Goal: Information Seeking & Learning: Learn about a topic

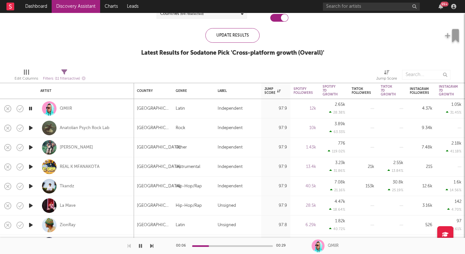
click at [150, 245] on div at bounding box center [76, 245] width 153 height 16
click at [152, 245] on icon "button" at bounding box center [151, 245] width 3 height 5
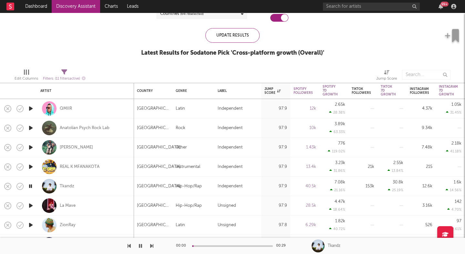
click at [152, 245] on icon "button" at bounding box center [151, 245] width 3 height 5
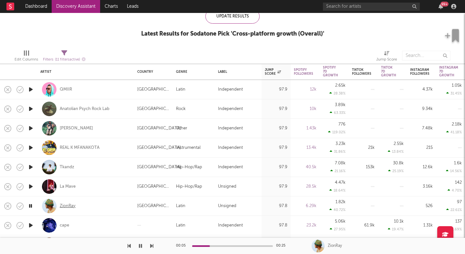
click at [70, 204] on div "ZionRay" at bounding box center [68, 206] width 16 height 6
click at [152, 245] on icon "button" at bounding box center [151, 245] width 3 height 5
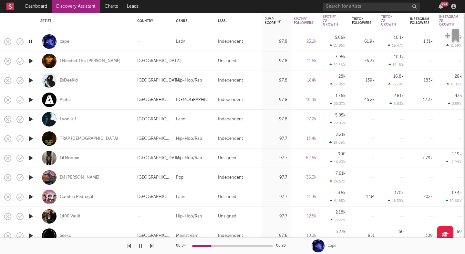
click at [152, 243] on button "button" at bounding box center [151, 245] width 3 height 16
click at [152, 247] on icon "button" at bounding box center [151, 245] width 3 height 5
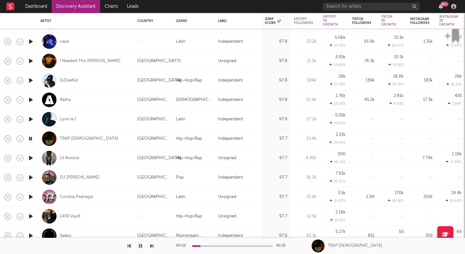
click at [152, 247] on icon "button" at bounding box center [151, 245] width 3 height 5
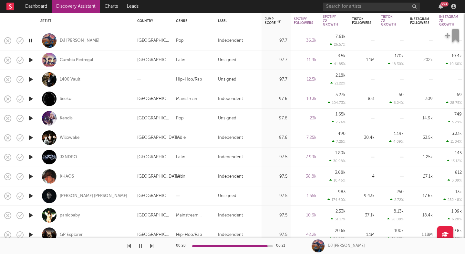
click at [151, 247] on icon "button" at bounding box center [151, 245] width 3 height 5
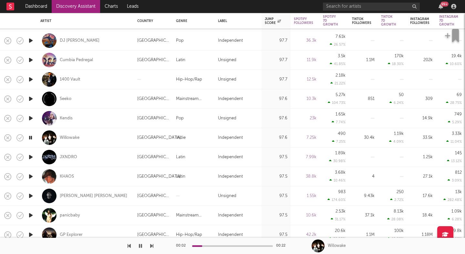
click at [151, 247] on icon "button" at bounding box center [151, 245] width 3 height 5
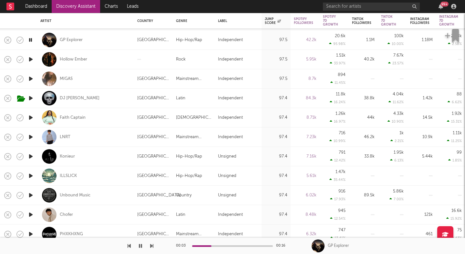
click at [152, 245] on icon "button" at bounding box center [151, 245] width 3 height 5
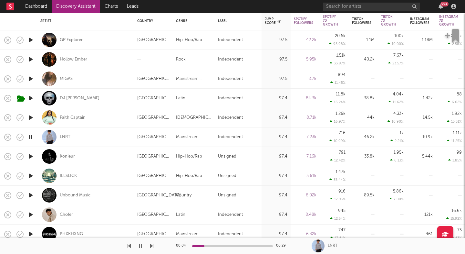
click at [152, 245] on icon "button" at bounding box center [151, 245] width 3 height 5
click at [153, 247] on icon "button" at bounding box center [151, 245] width 3 height 5
click at [152, 246] on icon "button" at bounding box center [151, 245] width 3 height 5
click at [69, 174] on div "ILLSLICK" at bounding box center [68, 176] width 17 height 6
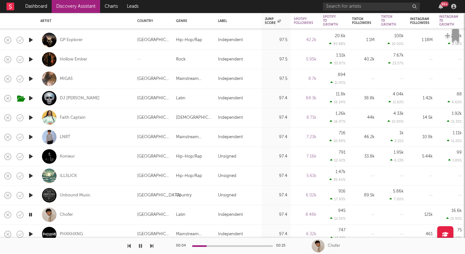
click at [153, 246] on icon "button" at bounding box center [151, 245] width 3 height 5
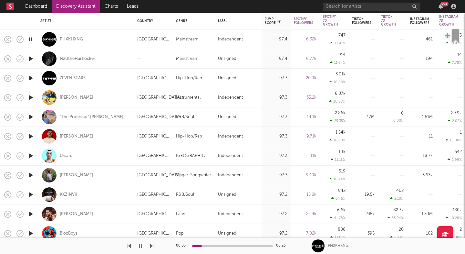
click at [152, 246] on icon "button" at bounding box center [151, 245] width 3 height 5
click at [151, 245] on icon "button" at bounding box center [151, 245] width 3 height 5
click at [152, 245] on icon "button" at bounding box center [151, 245] width 3 height 5
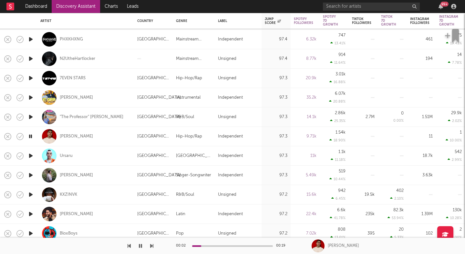
click at [152, 245] on icon "button" at bounding box center [151, 245] width 3 height 5
click at [78, 174] on div "Theo Haber" at bounding box center [76, 175] width 33 height 6
click at [151, 246] on icon "button" at bounding box center [151, 245] width 3 height 5
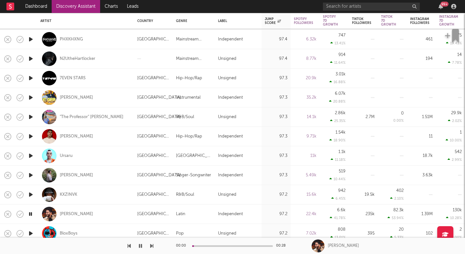
click at [151, 246] on icon "button" at bounding box center [151, 245] width 3 height 5
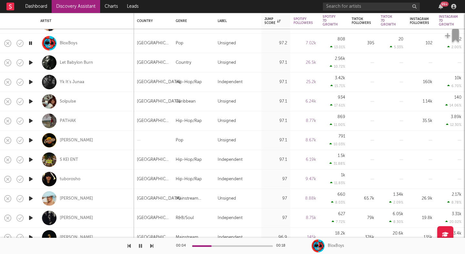
click at [152, 245] on icon "button" at bounding box center [151, 245] width 3 height 5
click at [154, 246] on div "00:02 00:24 Let Babylon Burn" at bounding box center [232, 245] width 465 height 16
click at [151, 245] on icon "button" at bounding box center [151, 245] width 3 height 5
click at [66, 100] on div "Solpulse" at bounding box center [68, 102] width 16 height 6
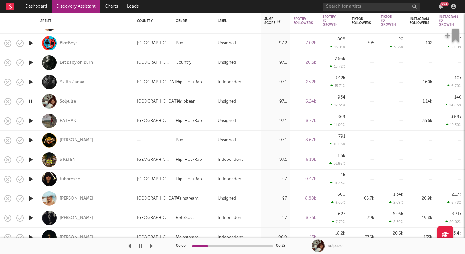
click at [151, 245] on icon "button" at bounding box center [151, 245] width 3 height 5
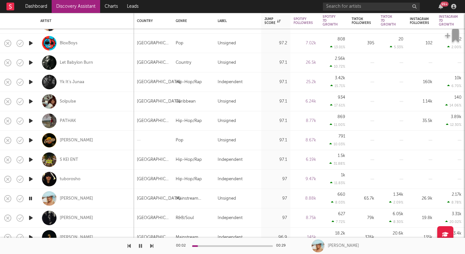
click at [152, 247] on icon "button" at bounding box center [151, 245] width 3 height 5
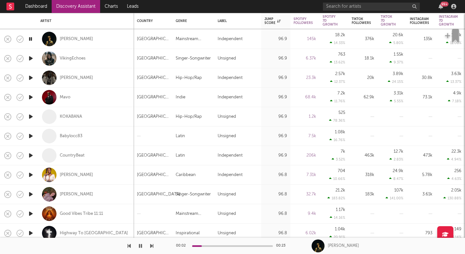
click at [152, 247] on icon "button" at bounding box center [151, 245] width 3 height 5
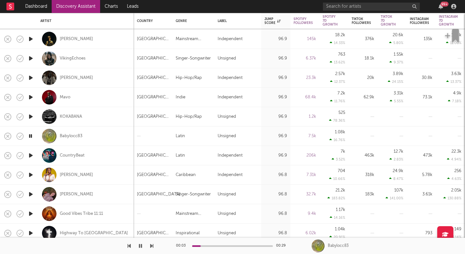
click at [152, 247] on icon "button" at bounding box center [151, 245] width 3 height 5
click at [71, 156] on div "CountryBeat" at bounding box center [72, 155] width 25 height 6
click at [152, 243] on button "button" at bounding box center [151, 245] width 3 height 16
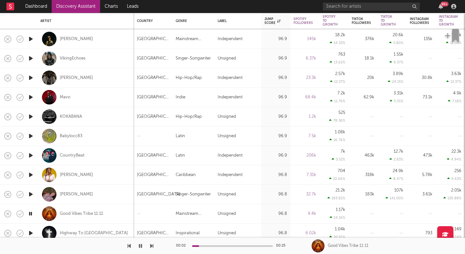
click at [152, 243] on button "button" at bounding box center [151, 245] width 3 height 16
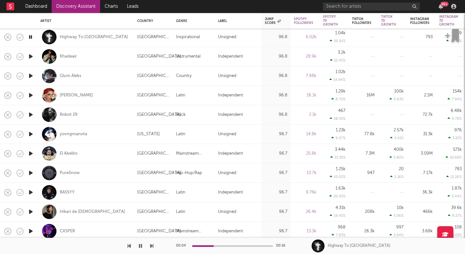
click at [152, 247] on icon "button" at bounding box center [151, 245] width 3 height 5
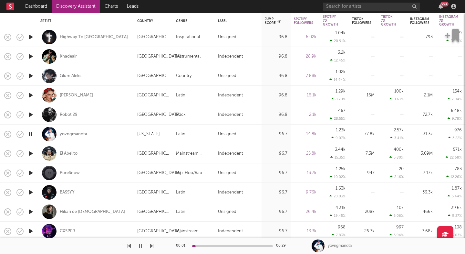
click at [152, 247] on icon "button" at bounding box center [151, 245] width 3 height 5
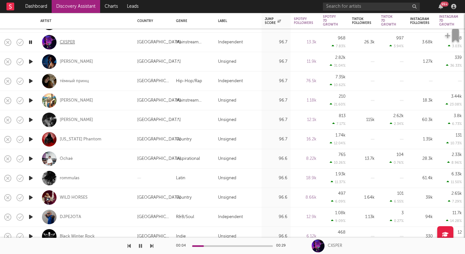
click at [68, 41] on div "CXSPER" at bounding box center [67, 42] width 15 height 6
click at [152, 245] on icon "button" at bounding box center [151, 245] width 3 height 5
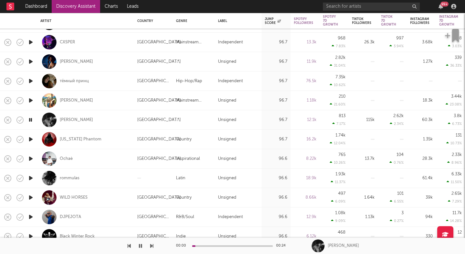
click at [152, 245] on icon "button" at bounding box center [151, 245] width 3 height 5
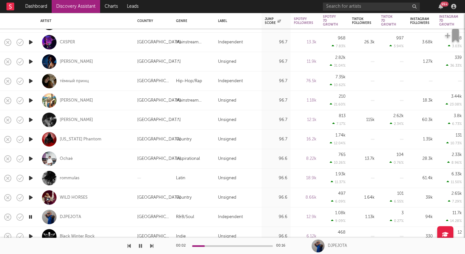
drag, startPoint x: 152, startPoint y: 245, endPoint x: 89, endPoint y: 236, distance: 64.0
click at [89, 0] on div "Dashboard Discovery Assistant Charts Leads 99 + Notifications Settings Mark all…" at bounding box center [232, 0] width 465 height 0
click at [73, 214] on div "DJPEJOTA" at bounding box center [70, 217] width 21 height 6
click at [152, 246] on icon "button" at bounding box center [151, 245] width 3 height 5
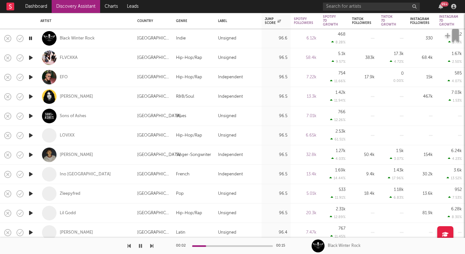
click at [151, 244] on icon "button" at bounding box center [151, 245] width 3 height 5
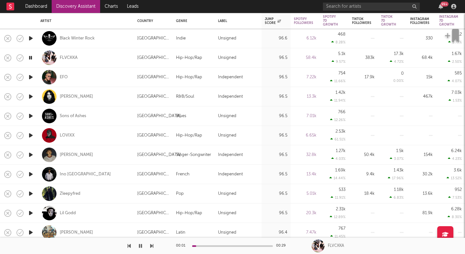
click at [151, 244] on icon "button" at bounding box center [151, 245] width 3 height 5
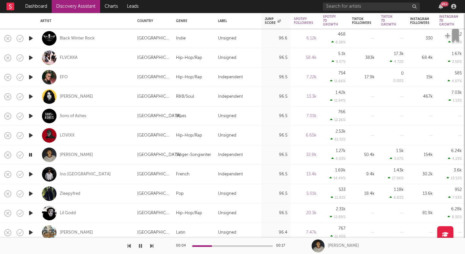
click at [151, 243] on button "button" at bounding box center [151, 245] width 3 height 16
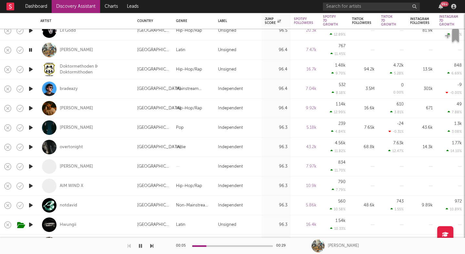
click at [151, 244] on icon "button" at bounding box center [151, 245] width 3 height 5
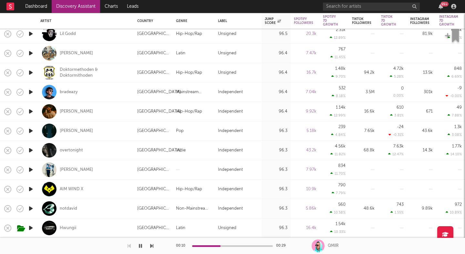
click at [31, 73] on icon "button" at bounding box center [30, 72] width 7 height 8
click at [151, 245] on icon "button" at bounding box center [151, 245] width 3 height 5
click at [68, 91] on div "bradeazy" at bounding box center [69, 92] width 18 height 6
click at [153, 247] on icon "button" at bounding box center [151, 245] width 3 height 5
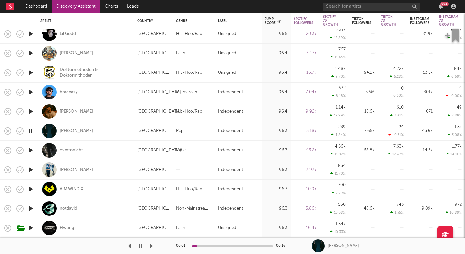
click at [153, 247] on div "00:01 00:16 Boş Liman" at bounding box center [232, 245] width 465 height 16
click at [151, 246] on icon "button" at bounding box center [151, 245] width 3 height 5
click at [70, 150] on div "overtonight" at bounding box center [71, 150] width 23 height 6
click at [152, 247] on icon "button" at bounding box center [151, 245] width 3 height 5
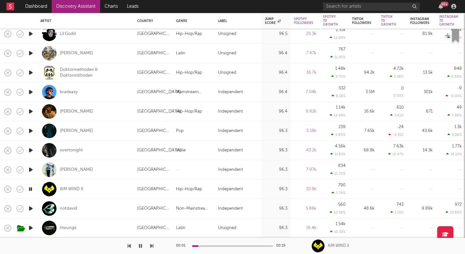
click at [152, 247] on icon "button" at bounding box center [151, 245] width 3 height 5
click at [71, 206] on div "notdavid" at bounding box center [68, 208] width 17 height 6
click at [151, 245] on icon "button" at bounding box center [151, 245] width 3 height 5
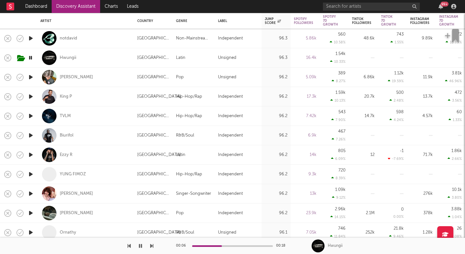
click at [152, 246] on icon "button" at bounding box center [151, 245] width 3 height 5
drag, startPoint x: 152, startPoint y: 246, endPoint x: 75, endPoint y: 100, distance: 164.9
click at [75, 0] on div "Dashboard Discovery Assistant Charts Leads 99 + Notifications Settings Mark all…" at bounding box center [232, 0] width 465 height 0
click at [63, 94] on div "King P" at bounding box center [66, 97] width 12 height 6
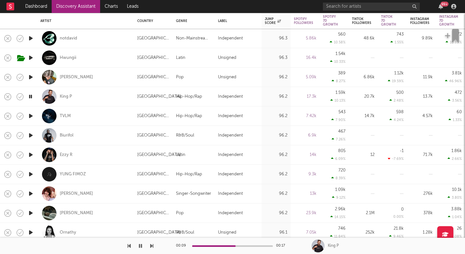
click at [153, 247] on icon "button" at bounding box center [151, 245] width 3 height 5
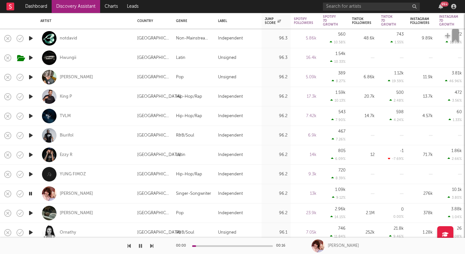
click at [153, 247] on icon "button" at bounding box center [151, 245] width 3 height 5
click at [152, 247] on icon "button" at bounding box center [151, 245] width 3 height 5
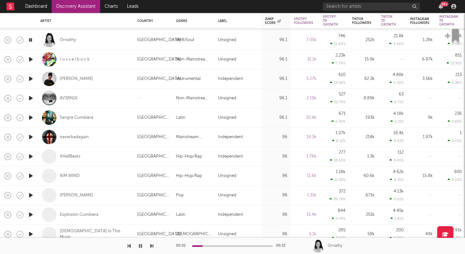
click at [153, 247] on icon "button" at bounding box center [151, 245] width 3 height 5
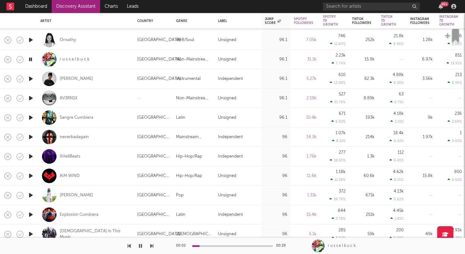
click at [152, 246] on icon "button" at bounding box center [151, 245] width 3 height 5
click at [152, 245] on icon "button" at bounding box center [151, 245] width 3 height 5
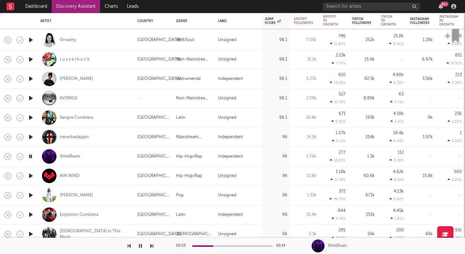
click at [152, 245] on icon "button" at bounding box center [151, 245] width 3 height 5
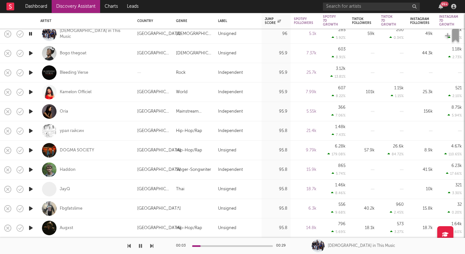
click at [150, 246] on div at bounding box center [76, 245] width 153 height 16
click at [152, 246] on icon "button" at bounding box center [151, 245] width 3 height 5
click at [152, 245] on icon "button" at bounding box center [151, 245] width 3 height 5
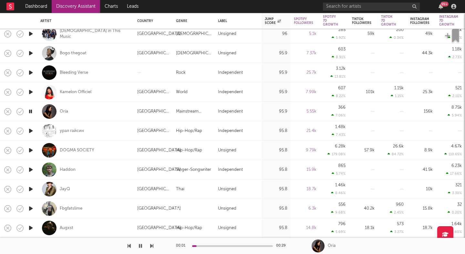
click at [152, 245] on icon "button" at bounding box center [151, 245] width 3 height 5
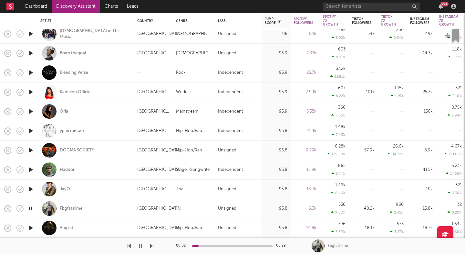
click at [152, 245] on icon "button" at bounding box center [151, 245] width 3 height 5
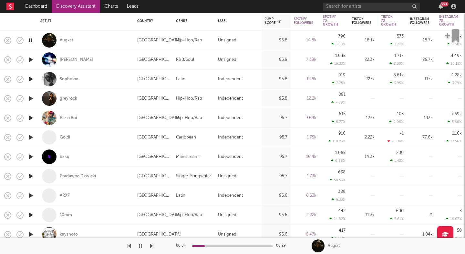
click at [151, 246] on icon "button" at bounding box center [151, 245] width 3 height 5
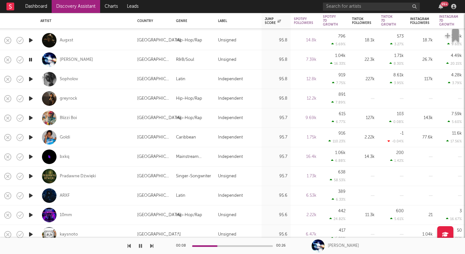
click at [151, 246] on icon "button" at bounding box center [151, 245] width 3 height 5
click at [152, 246] on icon "button" at bounding box center [151, 245] width 3 height 5
click at [155, 247] on div "00:02 00:16 greyrock" at bounding box center [232, 245] width 465 height 16
click at [149, 246] on div at bounding box center [76, 245] width 153 height 16
click at [150, 246] on icon "button" at bounding box center [151, 245] width 3 height 5
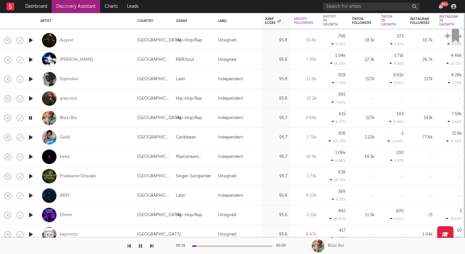
click at [150, 246] on icon "button" at bounding box center [151, 245] width 3 height 5
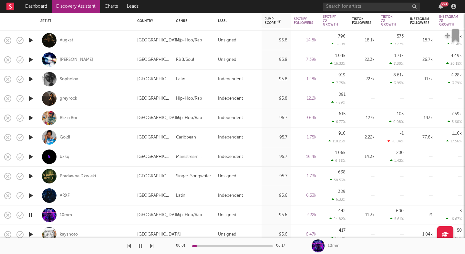
click at [150, 246] on icon "button" at bounding box center [151, 245] width 3 height 5
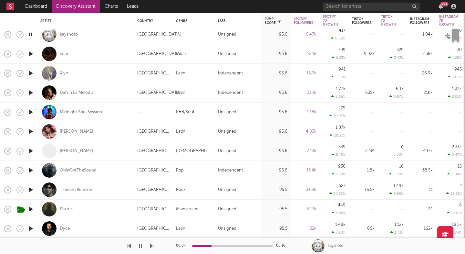
click at [152, 245] on icon "button" at bounding box center [151, 245] width 3 height 5
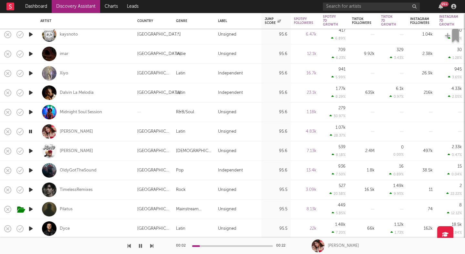
click at [152, 245] on icon "button" at bounding box center [151, 245] width 3 height 5
click at [71, 208] on div "Pilatus" at bounding box center [66, 209] width 13 height 6
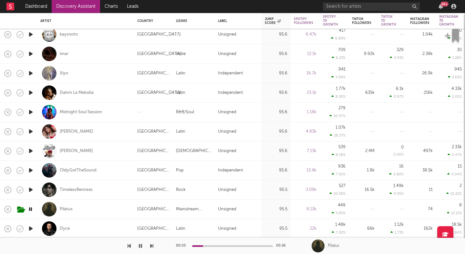
click at [151, 245] on icon "button" at bounding box center [151, 245] width 3 height 5
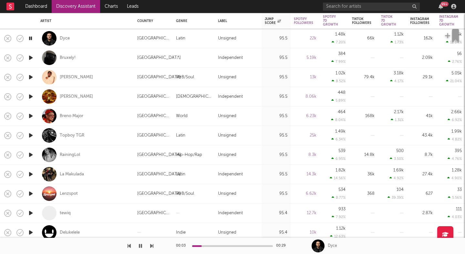
click at [151, 244] on icon "button" at bounding box center [151, 245] width 3 height 5
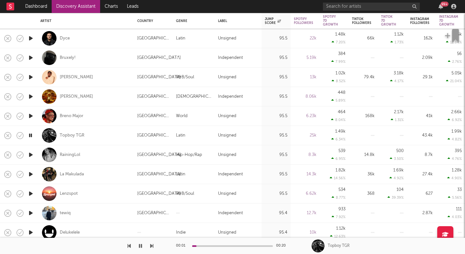
click at [151, 244] on icon "button" at bounding box center [151, 245] width 3 height 5
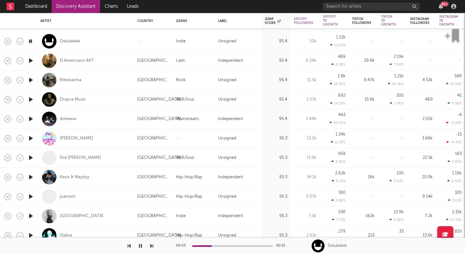
click at [153, 244] on icon "button" at bounding box center [151, 245] width 3 height 5
click at [150, 245] on icon "button" at bounding box center [151, 245] width 3 height 5
click at [152, 244] on icon "button" at bounding box center [151, 245] width 3 height 5
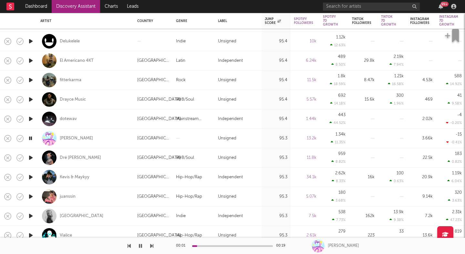
click at [152, 244] on icon "button" at bounding box center [151, 245] width 3 height 5
click at [152, 245] on icon "button" at bounding box center [151, 245] width 3 height 5
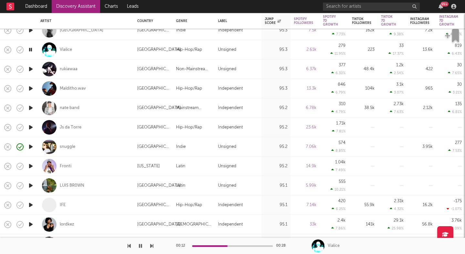
click at [150, 247] on icon "button" at bounding box center [151, 245] width 3 height 5
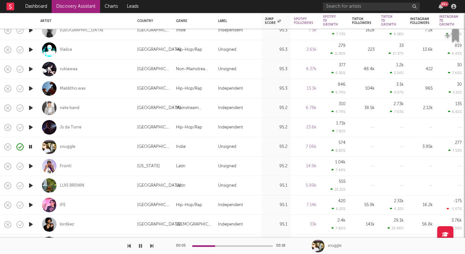
click at [150, 247] on icon "button" at bounding box center [151, 245] width 3 height 5
click at [148, 247] on div at bounding box center [76, 245] width 153 height 16
click at [151, 244] on icon "button" at bounding box center [151, 245] width 3 height 5
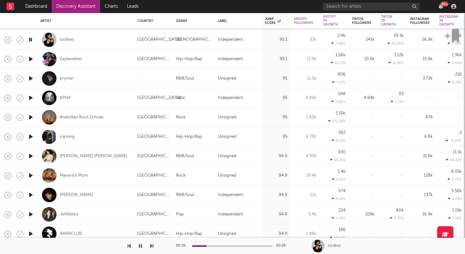
click at [152, 246] on icon "button" at bounding box center [151, 245] width 3 height 5
click at [70, 39] on div "lordkez" at bounding box center [67, 40] width 15 height 6
click at [149, 245] on div at bounding box center [76, 245] width 153 height 16
click at [155, 246] on div "00:05 00:17 Zaylevelten" at bounding box center [232, 245] width 465 height 16
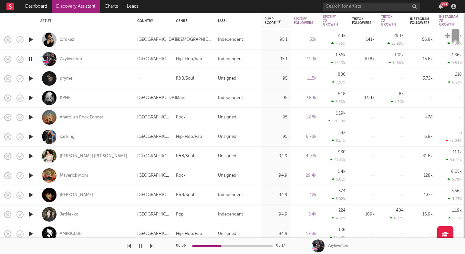
click at [151, 246] on icon "button" at bounding box center [151, 245] width 3 height 5
click at [150, 247] on icon "button" at bounding box center [151, 245] width 3 height 5
click at [152, 248] on button "button" at bounding box center [151, 245] width 3 height 16
click at [153, 248] on button "button" at bounding box center [151, 245] width 3 height 16
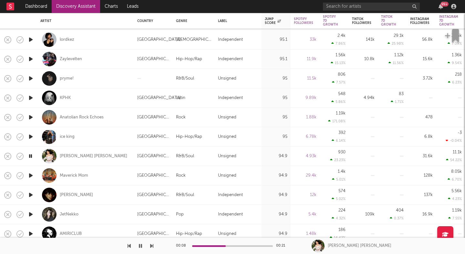
click at [152, 247] on icon "button" at bounding box center [151, 245] width 3 height 5
click at [69, 193] on div "dj andreoli" at bounding box center [76, 195] width 33 height 6
click at [150, 246] on icon "button" at bounding box center [151, 245] width 3 height 5
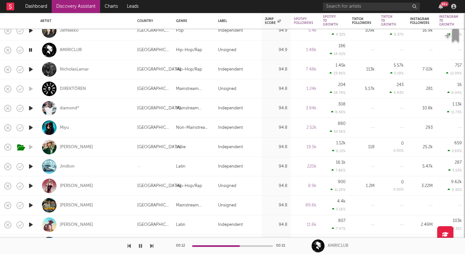
click at [150, 244] on icon "button" at bounding box center [151, 245] width 3 height 5
click at [151, 244] on icon "button" at bounding box center [151, 245] width 3 height 5
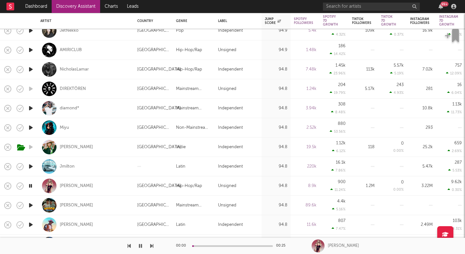
click at [151, 244] on icon "button" at bounding box center [151, 245] width 3 height 5
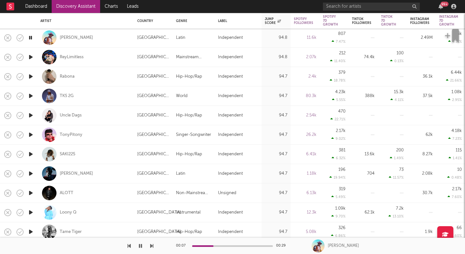
click at [149, 244] on div at bounding box center [76, 245] width 153 height 16
click at [153, 247] on icon "button" at bounding box center [151, 245] width 3 height 5
click at [151, 248] on button "button" at bounding box center [151, 245] width 3 height 16
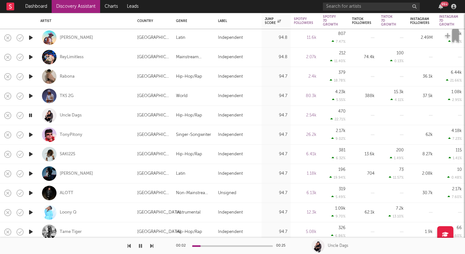
click at [151, 248] on button "button" at bounding box center [151, 245] width 3 height 16
click at [152, 244] on icon "button" at bounding box center [151, 245] width 3 height 5
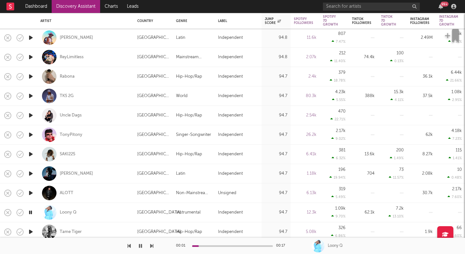
click at [152, 244] on icon "button" at bounding box center [151, 245] width 3 height 5
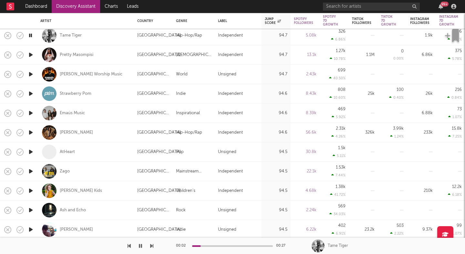
click at [152, 248] on icon "button" at bounding box center [151, 245] width 3 height 5
click at [148, 245] on div at bounding box center [76, 245] width 153 height 16
click at [150, 245] on icon "button" at bounding box center [151, 245] width 3 height 5
click at [150, 247] on icon "button" at bounding box center [151, 245] width 3 height 5
click at [152, 246] on icon "button" at bounding box center [151, 245] width 3 height 5
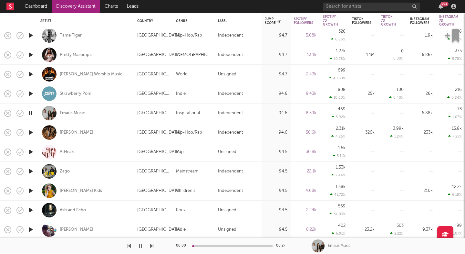
click at [152, 246] on icon "button" at bounding box center [151, 245] width 3 height 5
click at [153, 244] on icon "button" at bounding box center [151, 245] width 3 height 5
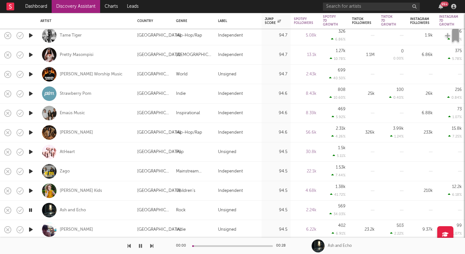
click at [153, 244] on icon "button" at bounding box center [151, 245] width 3 height 5
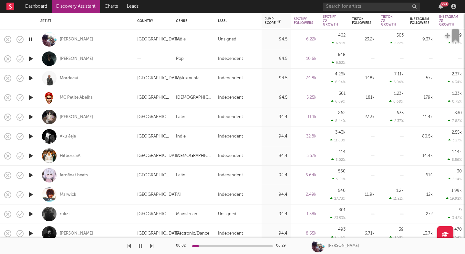
click at [152, 245] on icon "button" at bounding box center [151, 245] width 3 height 5
click at [151, 246] on icon "button" at bounding box center [151, 245] width 3 height 5
click at [68, 114] on div "Alanis Yuki" at bounding box center [76, 117] width 33 height 6
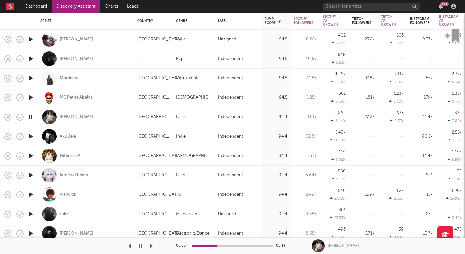
click at [151, 246] on icon "button" at bounding box center [151, 245] width 3 height 5
click at [151, 245] on icon "button" at bounding box center [151, 245] width 3 height 5
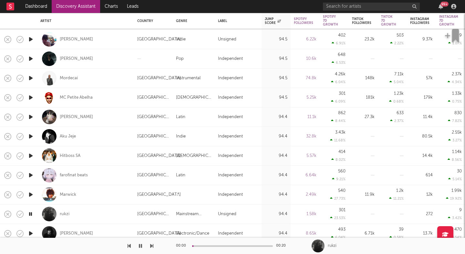
click at [151, 245] on icon "button" at bounding box center [151, 245] width 3 height 5
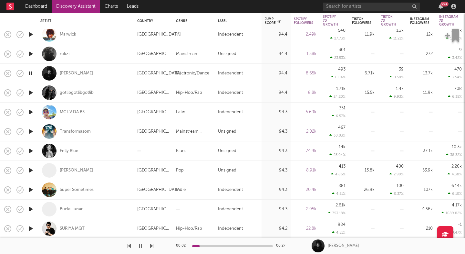
click at [68, 71] on div "Joey Cash" at bounding box center [76, 73] width 33 height 6
click at [152, 244] on icon "button" at bounding box center [151, 245] width 3 height 5
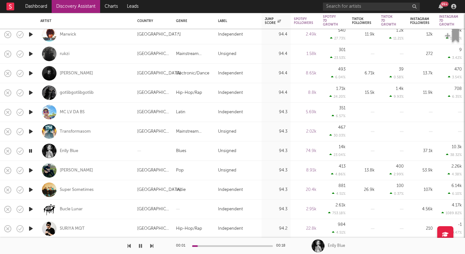
click at [152, 244] on icon "button" at bounding box center [151, 245] width 3 height 5
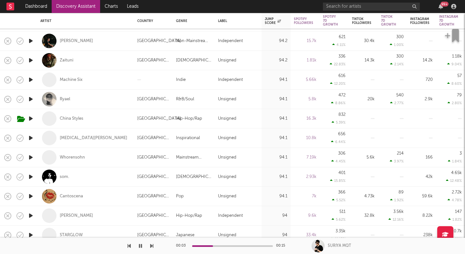
click at [151, 247] on icon "button" at bounding box center [151, 245] width 3 height 5
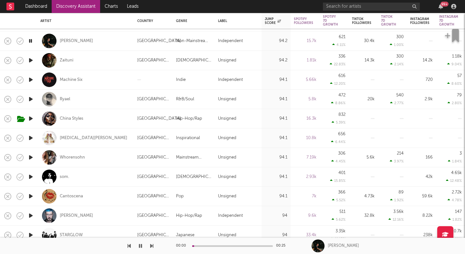
click at [151, 247] on icon "button" at bounding box center [151, 245] width 3 height 5
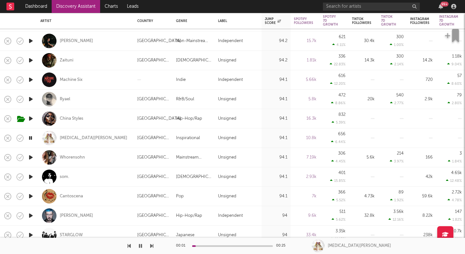
click at [151, 247] on icon "button" at bounding box center [151, 245] width 3 height 5
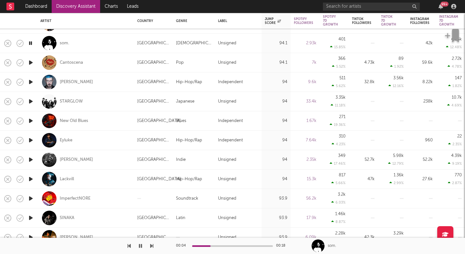
click at [152, 245] on icon "button" at bounding box center [151, 245] width 3 height 5
click at [74, 60] on div "Cantoscena" at bounding box center [71, 63] width 23 height 6
click at [152, 245] on icon "button" at bounding box center [151, 245] width 3 height 5
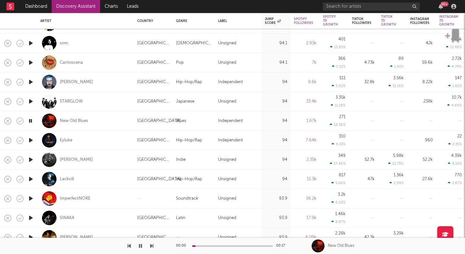
click at [152, 245] on icon "button" at bounding box center [151, 245] width 3 height 5
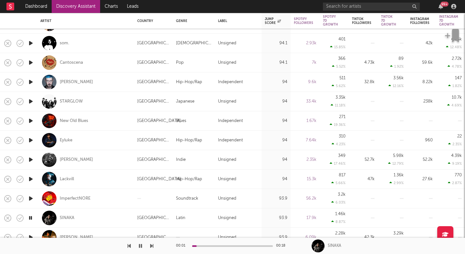
click at [151, 245] on icon "button" at bounding box center [151, 245] width 3 height 5
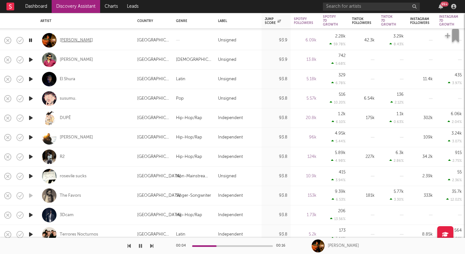
click at [74, 42] on div "Ethan Miller" at bounding box center [76, 40] width 33 height 6
click at [150, 246] on div at bounding box center [76, 245] width 153 height 16
click at [151, 246] on icon "button" at bounding box center [151, 245] width 3 height 5
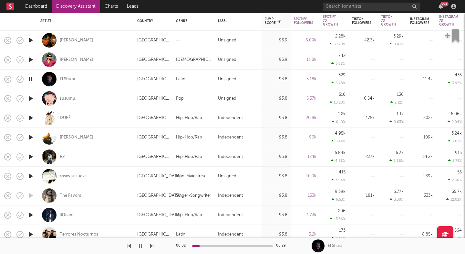
click at [152, 246] on icon "button" at bounding box center [151, 245] width 3 height 5
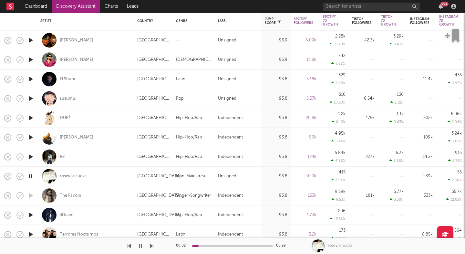
click at [152, 246] on icon "button" at bounding box center [151, 245] width 3 height 5
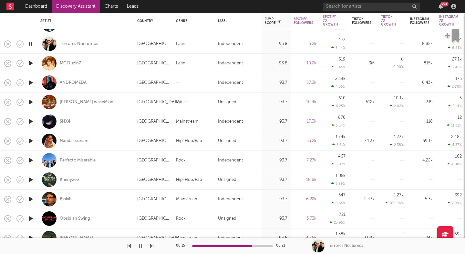
click at [152, 245] on icon "button" at bounding box center [151, 245] width 3 height 5
click at [71, 80] on div "ANDROMEDA" at bounding box center [73, 83] width 27 height 6
click at [151, 245] on icon "button" at bounding box center [151, 245] width 3 height 5
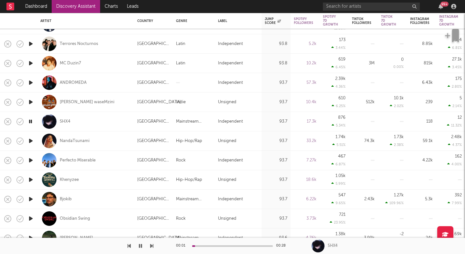
click at [151, 245] on icon "button" at bounding box center [151, 245] width 3 height 5
click at [151, 246] on icon "button" at bounding box center [151, 245] width 3 height 5
click at [151, 248] on button "button" at bounding box center [151, 245] width 3 height 16
drag, startPoint x: 151, startPoint y: 246, endPoint x: 104, endPoint y: 244, distance: 46.6
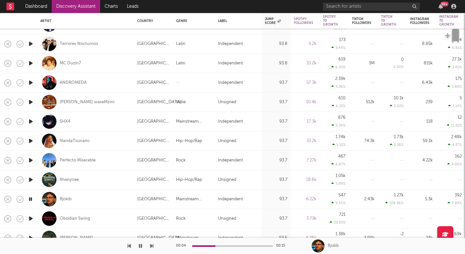
click at [105, 244] on div at bounding box center [76, 245] width 153 height 16
click at [68, 201] on div "Bjokib" at bounding box center [66, 199] width 12 height 6
click at [152, 246] on icon "button" at bounding box center [151, 245] width 3 height 5
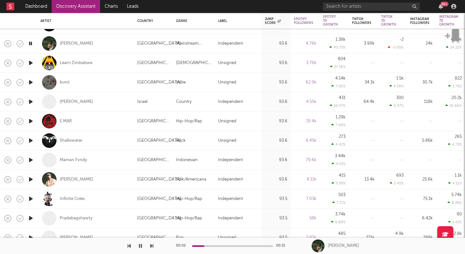
click at [152, 243] on icon "button" at bounding box center [151, 245] width 3 height 5
click at [152, 244] on icon "button" at bounding box center [151, 245] width 3 height 5
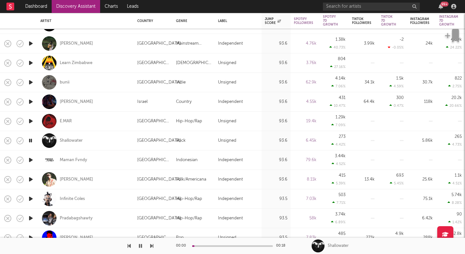
click at [151, 246] on icon "button" at bounding box center [151, 245] width 3 height 5
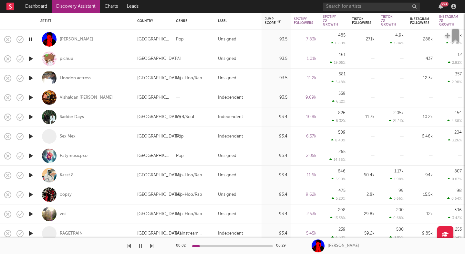
click at [152, 246] on icon "button" at bounding box center [151, 245] width 3 height 5
click at [151, 246] on icon "button" at bounding box center [151, 245] width 3 height 5
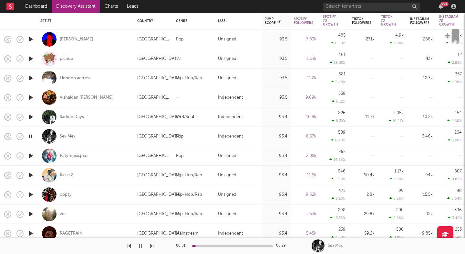
click at [151, 246] on icon "button" at bounding box center [151, 245] width 3 height 5
click at [151, 245] on icon "button" at bounding box center [151, 245] width 3 height 5
drag, startPoint x: 151, startPoint y: 245, endPoint x: 120, endPoint y: 246, distance: 31.0
click at [120, 246] on div at bounding box center [76, 245] width 153 height 16
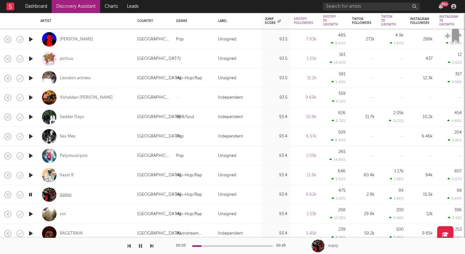
click at [67, 194] on div "oopsy" at bounding box center [66, 195] width 12 height 6
click at [152, 244] on icon "button" at bounding box center [151, 245] width 3 height 5
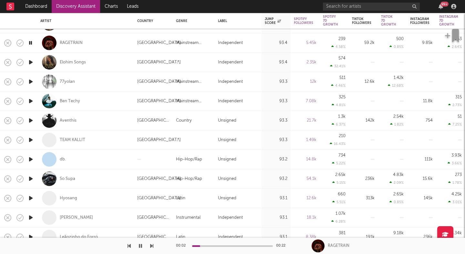
click at [151, 245] on icon "button" at bounding box center [151, 245] width 3 height 5
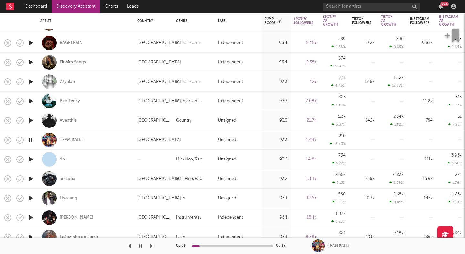
click at [151, 245] on icon "button" at bounding box center [151, 245] width 3 height 5
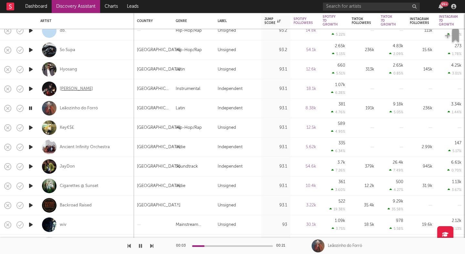
click at [70, 90] on div "Zhus Jdo" at bounding box center [76, 89] width 33 height 6
click at [154, 245] on div "00:06 00:21 Leãozinho do Forró" at bounding box center [232, 245] width 465 height 16
click at [153, 246] on div "00:06 00:21 Leãozinho do Forró" at bounding box center [232, 245] width 465 height 16
click at [152, 246] on icon "button" at bounding box center [151, 245] width 3 height 5
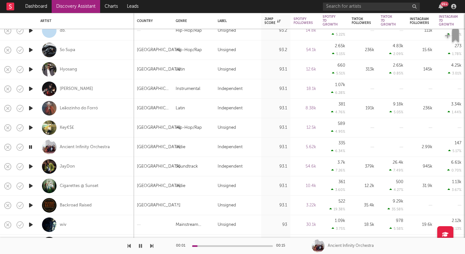
click at [152, 246] on icon "button" at bounding box center [151, 245] width 3 height 5
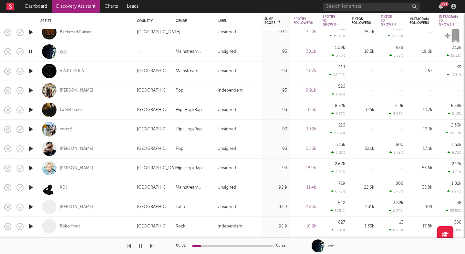
click at [62, 51] on div "wiv" at bounding box center [63, 52] width 7 height 6
click at [152, 245] on icon "button" at bounding box center [151, 245] width 3 height 5
click at [70, 69] on div "V A E L O R A" at bounding box center [72, 71] width 24 height 6
click at [151, 246] on icon "button" at bounding box center [151, 245] width 3 height 5
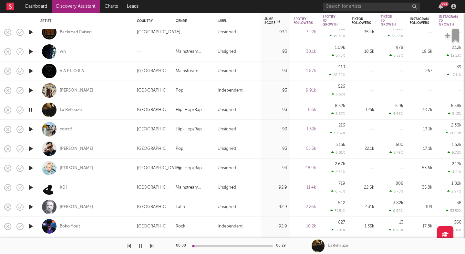
click at [151, 246] on icon "button" at bounding box center [151, 245] width 3 height 5
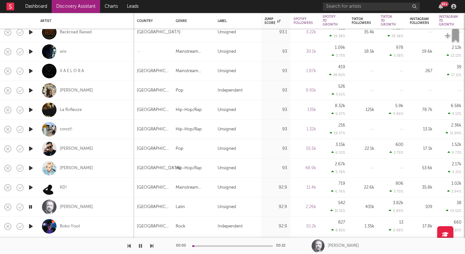
click at [151, 246] on icon "button" at bounding box center [151, 245] width 3 height 5
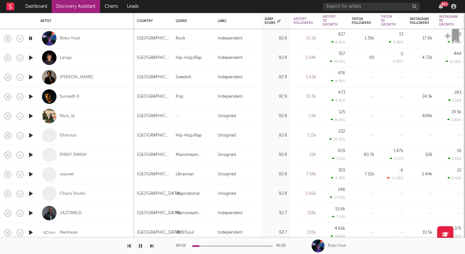
click at [154, 245] on div "00:02 00:23 Boko Yout" at bounding box center [232, 245] width 465 height 16
click at [152, 245] on icon "button" at bounding box center [151, 245] width 3 height 5
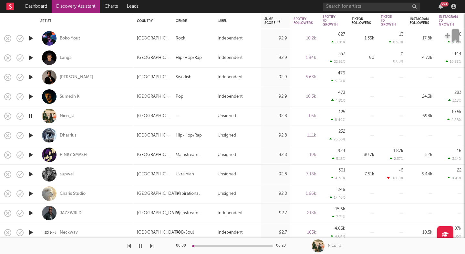
click at [152, 245] on icon "button" at bounding box center [151, 245] width 3 height 5
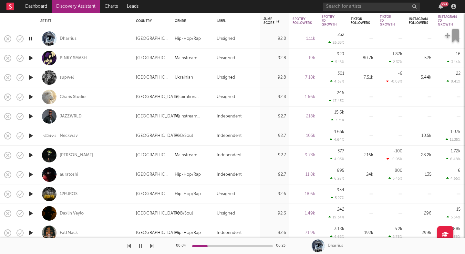
click at [148, 247] on div at bounding box center [76, 245] width 153 height 16
click at [152, 247] on icon "button" at bounding box center [151, 245] width 3 height 5
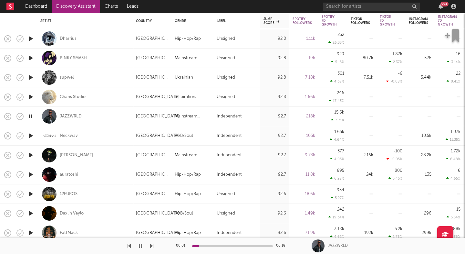
click at [152, 247] on icon "button" at bounding box center [151, 245] width 3 height 5
click at [151, 246] on icon "button" at bounding box center [151, 245] width 3 height 5
click at [152, 246] on icon "button" at bounding box center [151, 245] width 3 height 5
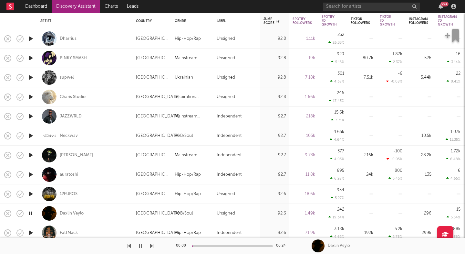
click at [152, 246] on icon "button" at bounding box center [151, 245] width 3 height 5
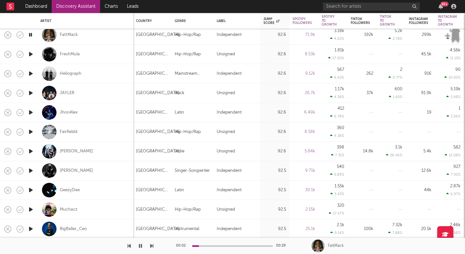
click at [151, 245] on icon "button" at bounding box center [151, 245] width 3 height 5
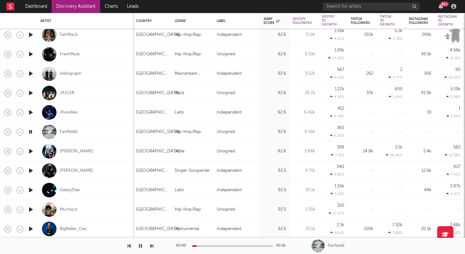
click at [151, 245] on icon "button" at bounding box center [151, 245] width 3 height 5
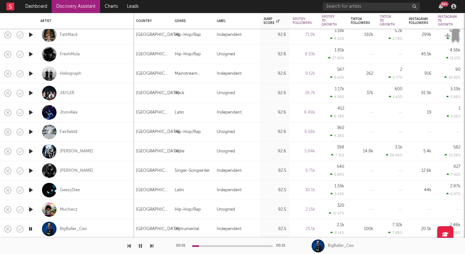
click at [151, 245] on icon "button" at bounding box center [151, 245] width 3 height 5
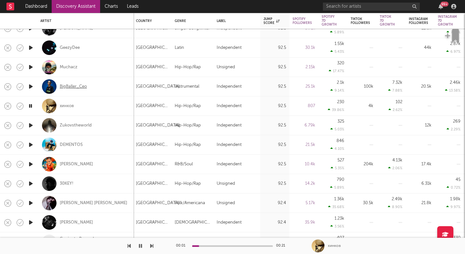
click at [71, 84] on div "BigBaller_Ceo" at bounding box center [73, 87] width 27 height 6
click at [152, 245] on icon "button" at bounding box center [151, 245] width 3 height 5
click at [72, 123] on div "Zukovstheworld" at bounding box center [76, 125] width 32 height 6
click at [151, 246] on icon "button" at bounding box center [151, 245] width 3 height 5
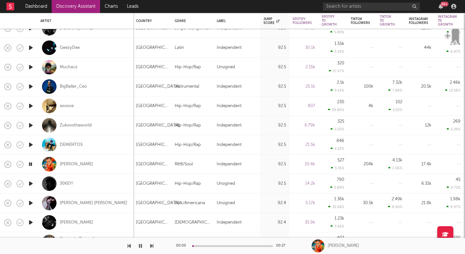
click at [151, 246] on icon "button" at bounding box center [151, 245] width 3 height 5
click at [69, 164] on div "Mc Bringel" at bounding box center [76, 164] width 33 height 6
click at [153, 245] on icon "button" at bounding box center [151, 245] width 3 height 5
click at [152, 245] on icon "button" at bounding box center [151, 245] width 3 height 5
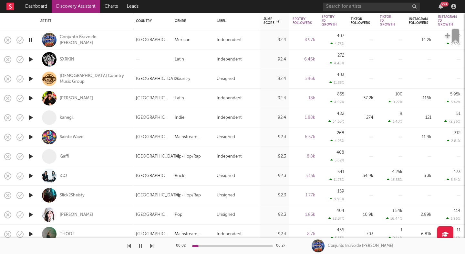
click at [152, 244] on icon "button" at bounding box center [151, 245] width 3 height 5
click at [151, 244] on icon "button" at bounding box center [151, 245] width 3 height 5
click at [150, 244] on icon "button" at bounding box center [151, 245] width 3 height 5
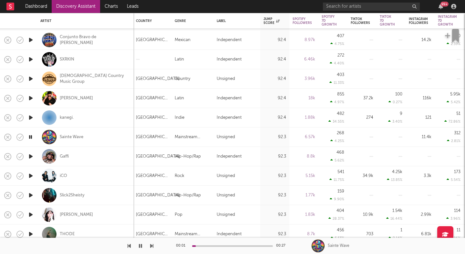
click at [150, 245] on icon "button" at bounding box center [151, 245] width 3 height 5
click at [156, 247] on div "00:00 00:27 Gaffi" at bounding box center [232, 245] width 465 height 16
click at [152, 244] on icon "button" at bounding box center [151, 245] width 3 height 5
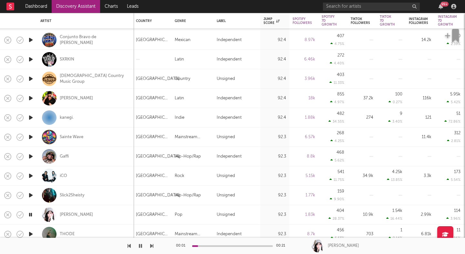
click at [152, 244] on icon "button" at bounding box center [151, 245] width 3 height 5
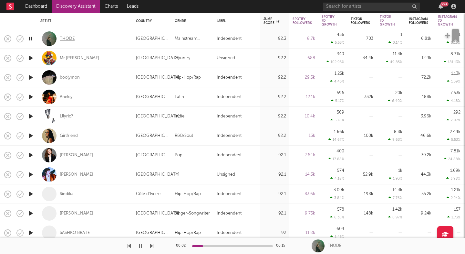
click at [63, 39] on div "THODE" at bounding box center [67, 39] width 15 height 6
click at [152, 246] on icon "button" at bounding box center [151, 245] width 3 height 5
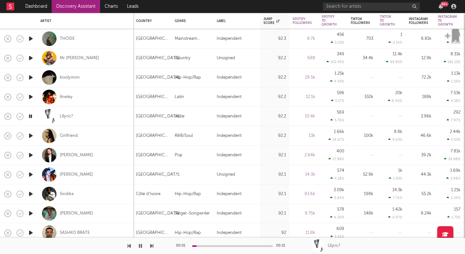
click at [152, 246] on icon "button" at bounding box center [151, 245] width 3 height 5
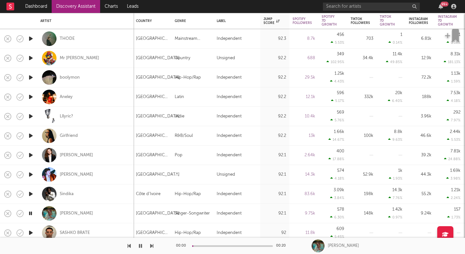
click at [152, 246] on icon "button" at bounding box center [151, 245] width 3 height 5
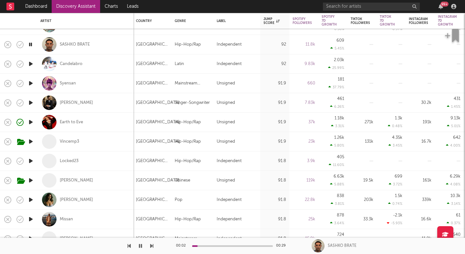
click at [152, 246] on icon "button" at bounding box center [151, 245] width 3 height 5
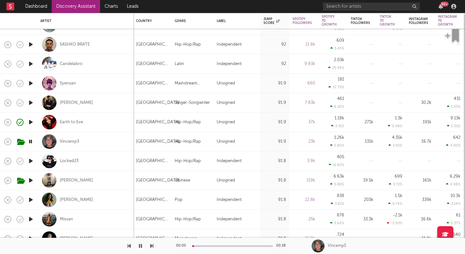
click at [152, 246] on icon "button" at bounding box center [151, 245] width 3 height 5
click at [68, 124] on div "Earth to Eve" at bounding box center [71, 122] width 23 height 6
click at [152, 244] on icon "button" at bounding box center [151, 245] width 3 height 5
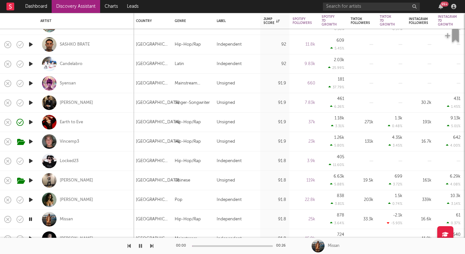
click at [152, 244] on icon "button" at bounding box center [151, 245] width 3 height 5
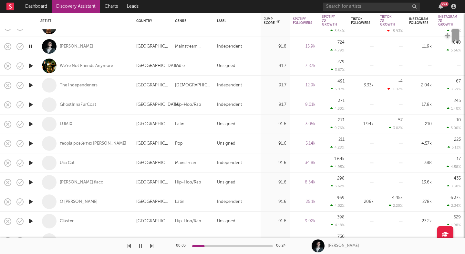
click at [152, 246] on icon "button" at bounding box center [151, 245] width 3 height 5
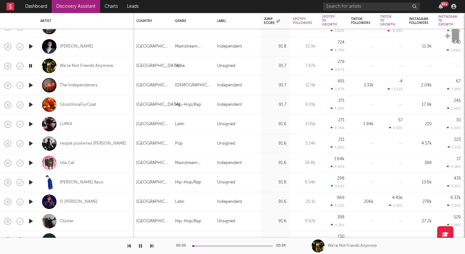
click at [152, 246] on icon "button" at bounding box center [151, 245] width 3 height 5
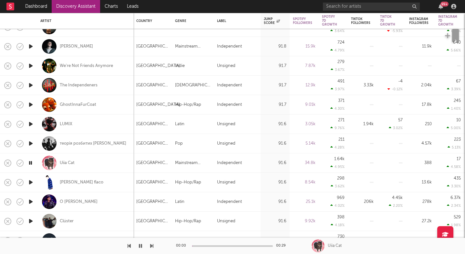
click at [152, 246] on icon "button" at bounding box center [151, 245] width 3 height 5
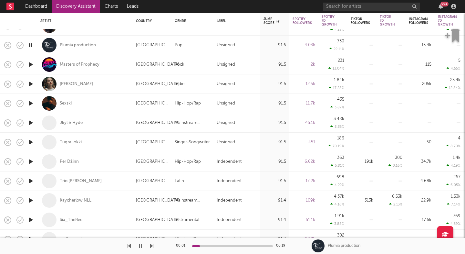
click at [152, 245] on icon "button" at bounding box center [151, 245] width 3 height 5
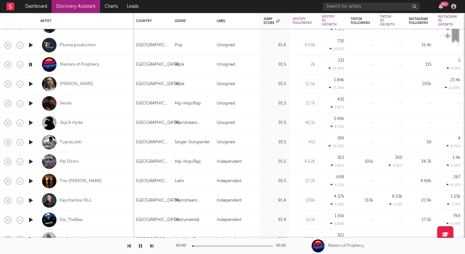
click at [152, 245] on icon "button" at bounding box center [151, 245] width 3 height 5
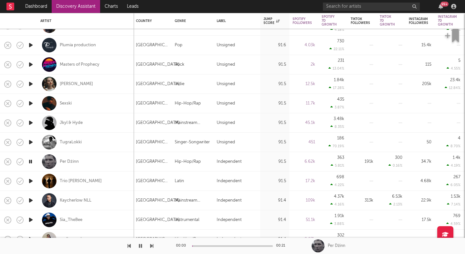
click at [152, 245] on icon "button" at bounding box center [151, 245] width 3 height 5
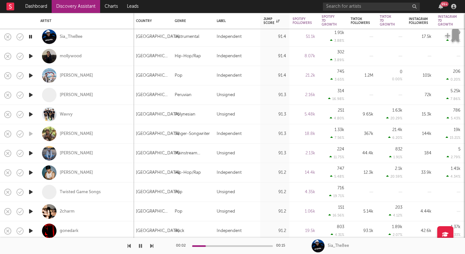
click at [151, 244] on icon "button" at bounding box center [151, 245] width 3 height 5
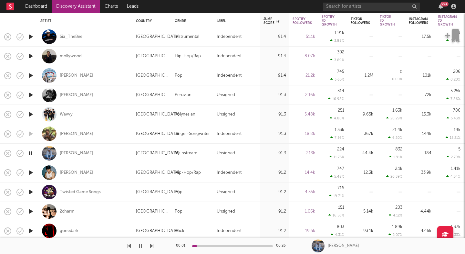
click at [151, 244] on icon "button" at bounding box center [151, 245] width 3 height 5
click at [62, 152] on div "Leo Walt" at bounding box center [76, 153] width 33 height 6
click at [152, 245] on icon "button" at bounding box center [151, 245] width 3 height 5
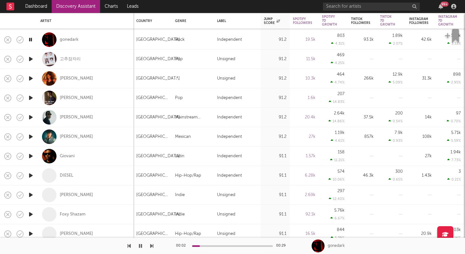
click at [152, 244] on icon "button" at bounding box center [151, 245] width 3 height 5
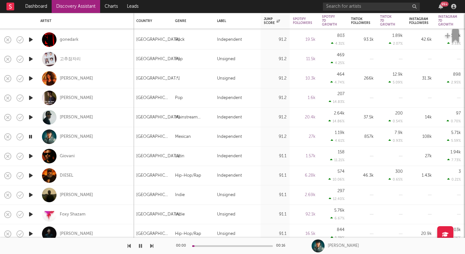
click at [152, 244] on icon "button" at bounding box center [151, 245] width 3 height 5
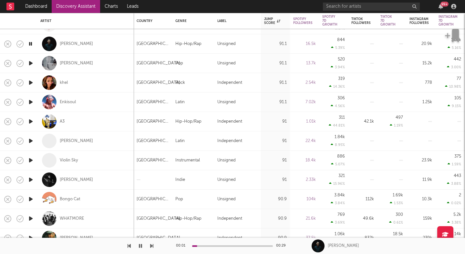
click at [151, 246] on icon "button" at bounding box center [151, 245] width 3 height 5
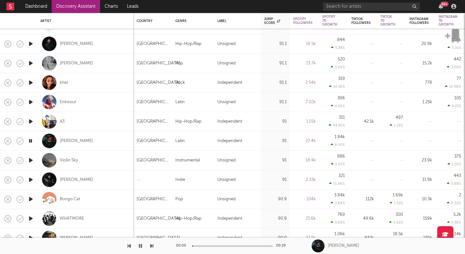
click at [151, 246] on icon "button" at bounding box center [151, 245] width 3 height 5
click at [151, 247] on icon "button" at bounding box center [151, 245] width 3 height 5
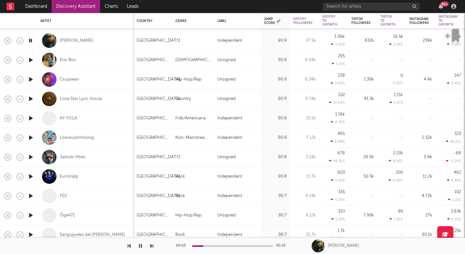
click at [151, 246] on icon "button" at bounding box center [151, 245] width 3 height 5
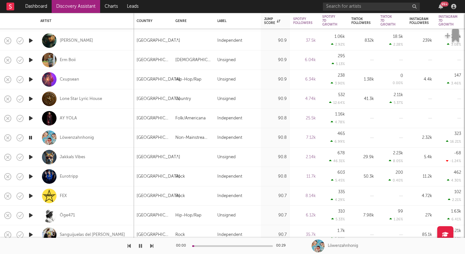
click at [151, 246] on icon "button" at bounding box center [151, 245] width 3 height 5
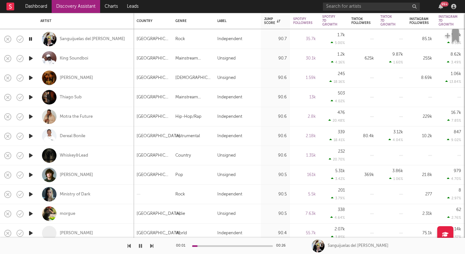
click at [151, 245] on icon "button" at bounding box center [151, 245] width 3 height 5
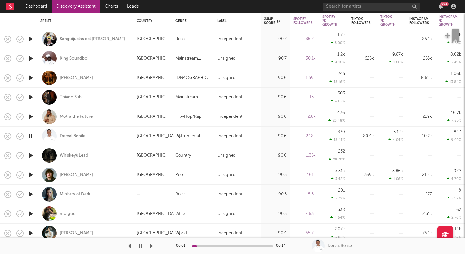
click at [151, 245] on icon "button" at bounding box center [151, 245] width 3 height 5
click at [76, 135] on div "Dereal Bonile" at bounding box center [73, 136] width 26 height 6
click at [152, 244] on icon "button" at bounding box center [151, 245] width 3 height 5
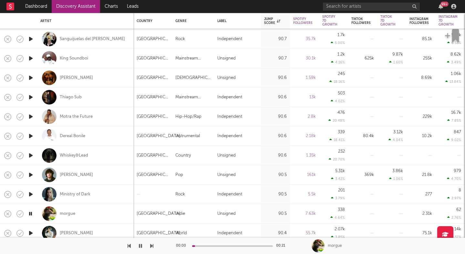
click at [152, 244] on icon "button" at bounding box center [151, 245] width 3 height 5
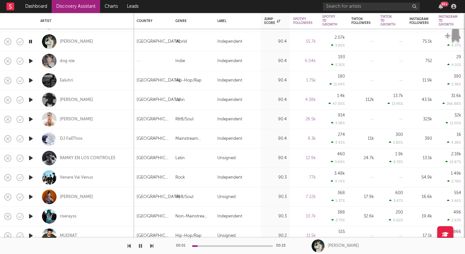
click at [151, 246] on icon "button" at bounding box center [151, 245] width 3 height 5
click at [151, 244] on icon "button" at bounding box center [151, 245] width 3 height 5
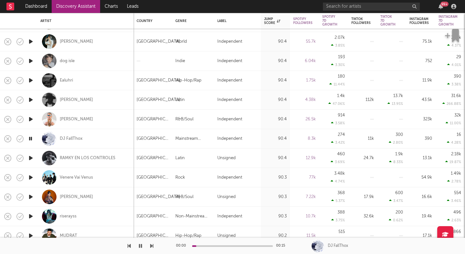
click at [151, 244] on icon "button" at bounding box center [151, 245] width 3 height 5
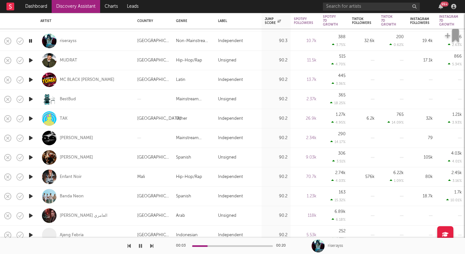
click at [152, 247] on icon "button" at bounding box center [151, 245] width 3 height 5
click at [152, 246] on icon "button" at bounding box center [151, 245] width 3 height 5
click at [151, 246] on icon "button" at bounding box center [151, 245] width 3 height 5
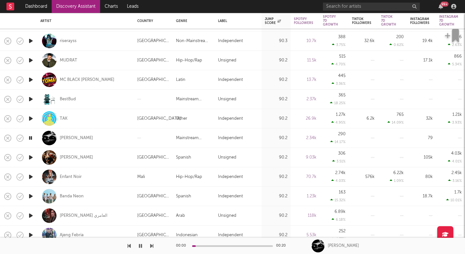
click at [151, 246] on icon "button" at bounding box center [151, 245] width 3 height 5
click at [74, 137] on div "Ronald Figo" at bounding box center [76, 138] width 33 height 6
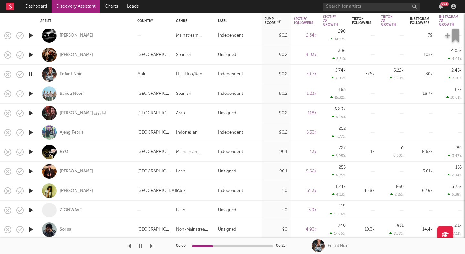
click at [31, 131] on icon "button" at bounding box center [30, 132] width 7 height 8
click at [78, 131] on div "Ajeng Febria" at bounding box center [72, 133] width 24 height 6
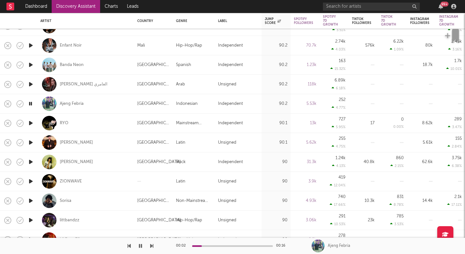
click at [30, 142] on icon "button" at bounding box center [30, 142] width 7 height 8
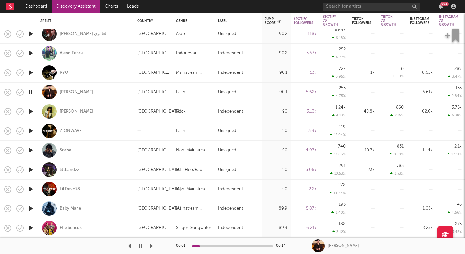
click at [31, 110] on icon "button" at bounding box center [30, 111] width 7 height 8
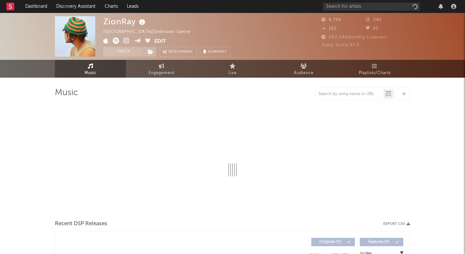
select select "1w"
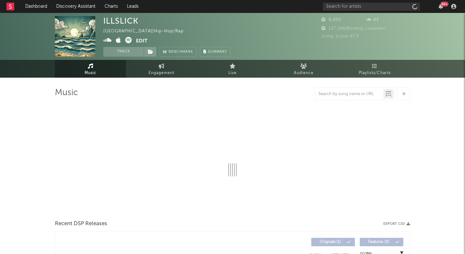
select select "1w"
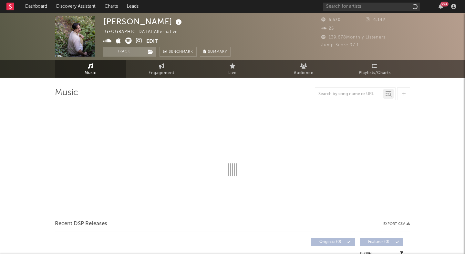
select select "1w"
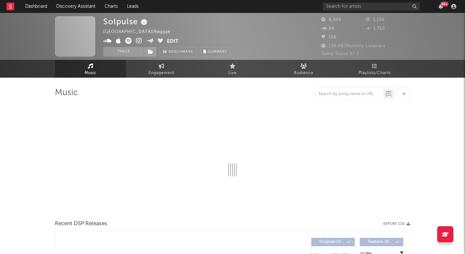
select select "1w"
select select "6m"
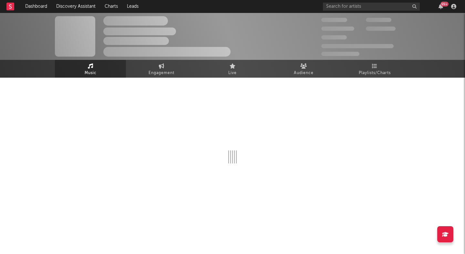
select select "6m"
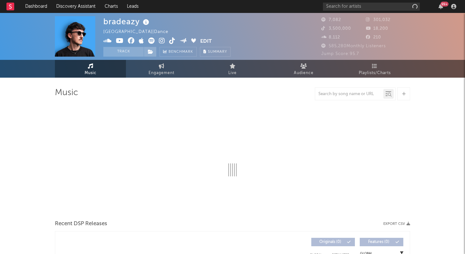
select select "6m"
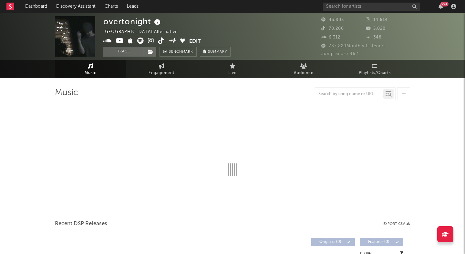
select select "6m"
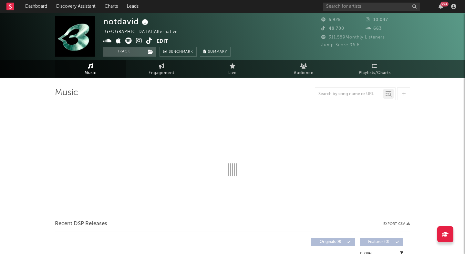
select select "1w"
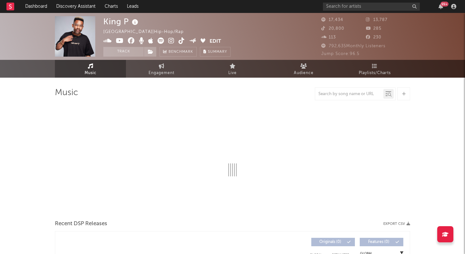
select select "6m"
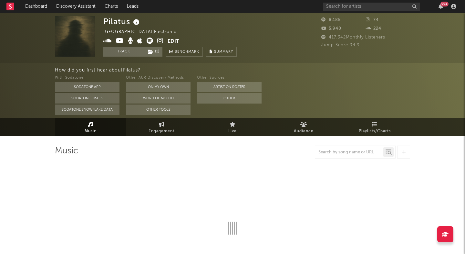
select select "6m"
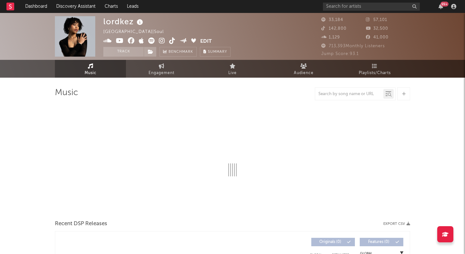
select select "6m"
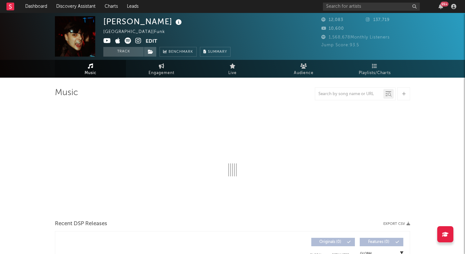
select select "6m"
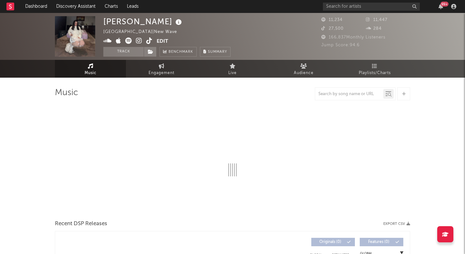
select select "1w"
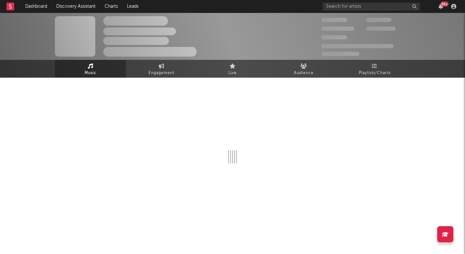
select select "1w"
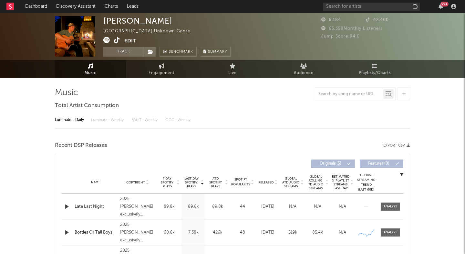
select select "1w"
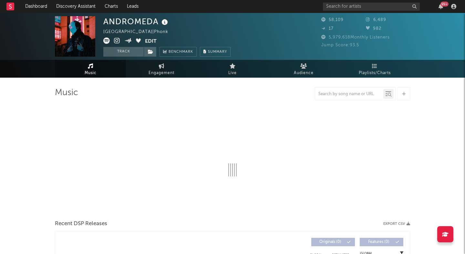
select select "6m"
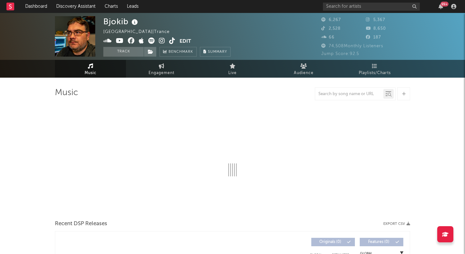
select select "1w"
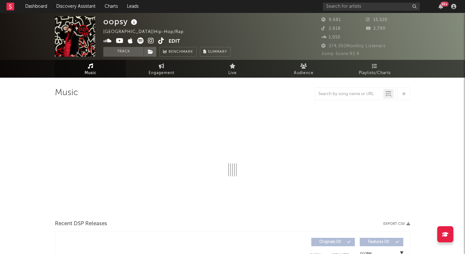
select select "6m"
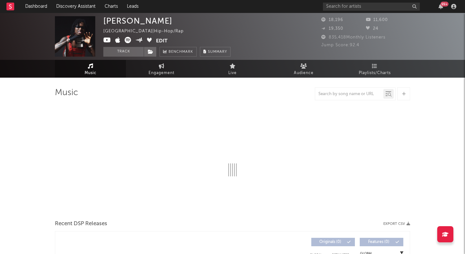
select select "6m"
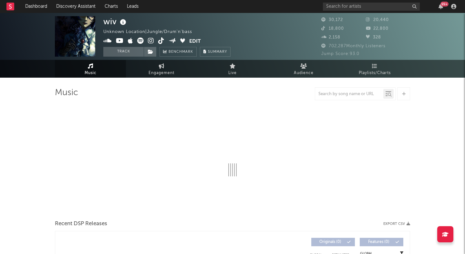
select select "6m"
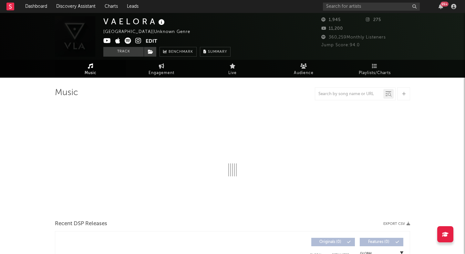
select select "1w"
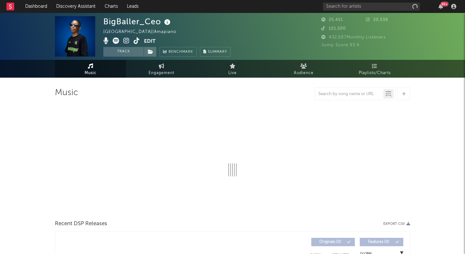
select select "1w"
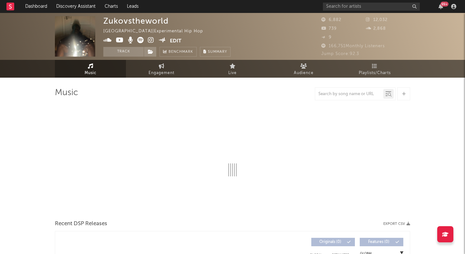
select select "1w"
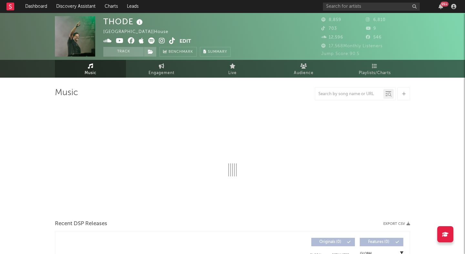
select select "6m"
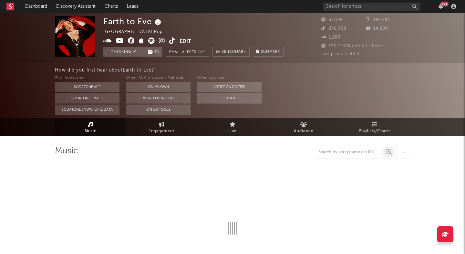
select select "6m"
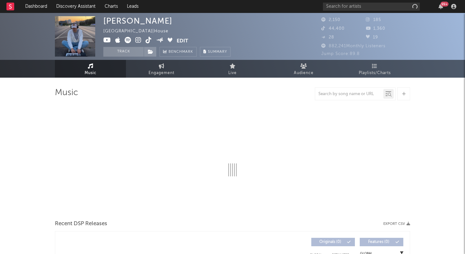
select select "1w"
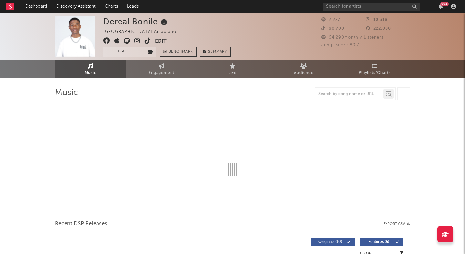
select select "1w"
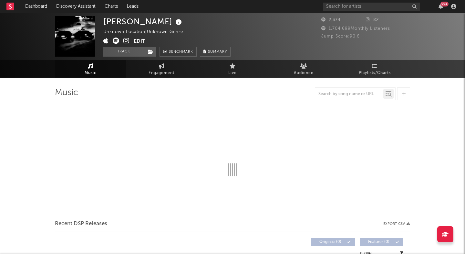
select select "6m"
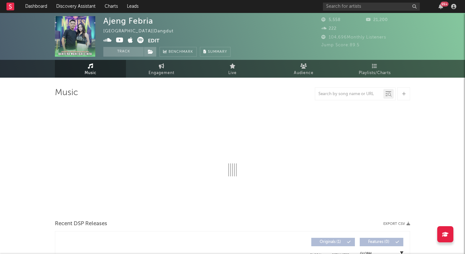
select select "6m"
